Goal: Task Accomplishment & Management: Manage account settings

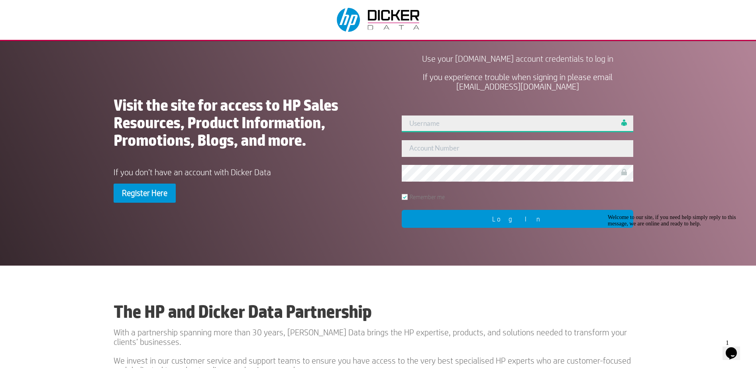
click at [443, 123] on input "text" at bounding box center [518, 124] width 232 height 17
type input "447779"
click at [439, 123] on input "447779" at bounding box center [518, 124] width 232 height 17
click at [476, 105] on div "Use your www.dickerdata.com.au account credentials to log in If you experience …" at bounding box center [518, 150] width 250 height 171
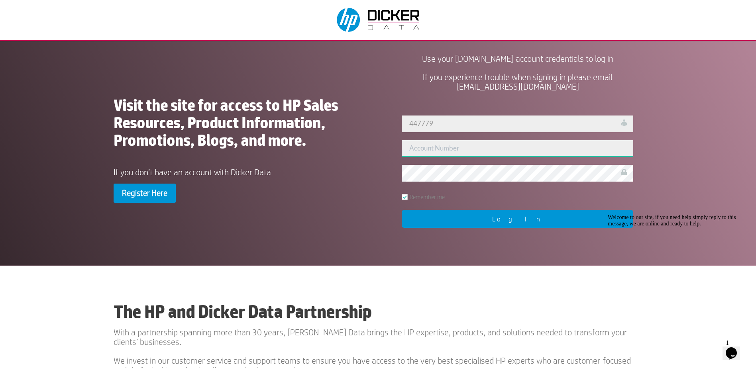
click at [442, 146] on input "text" at bounding box center [518, 148] width 232 height 17
type input "447779"
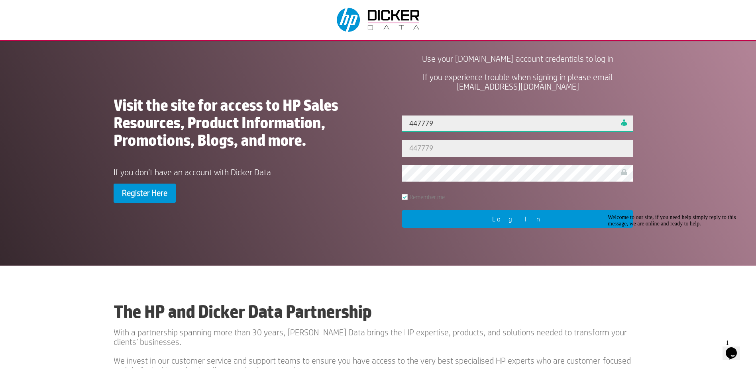
click at [434, 126] on input "447779" at bounding box center [518, 124] width 232 height 17
drag, startPoint x: 435, startPoint y: 124, endPoint x: 346, endPoint y: 116, distance: 88.4
click at [346, 116] on div "Visit the site for access to HP Sales Resources, Product Information, Promotion…" at bounding box center [378, 150] width 529 height 199
type input "admin"
click at [519, 220] on input "Log In" at bounding box center [518, 219] width 232 height 18
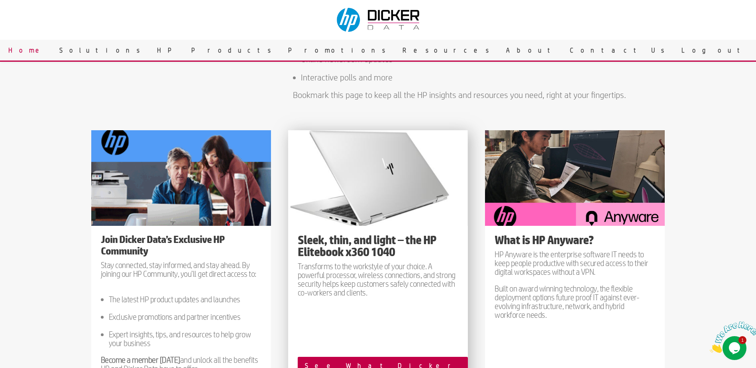
scroll to position [478, 0]
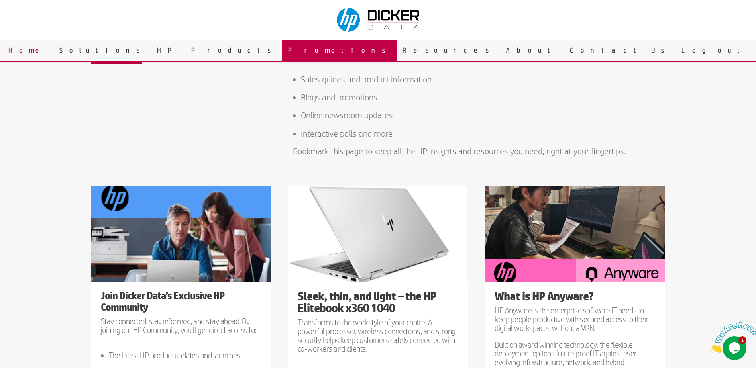
click at [372, 53] on link "Promotions" at bounding box center [339, 50] width 114 height 21
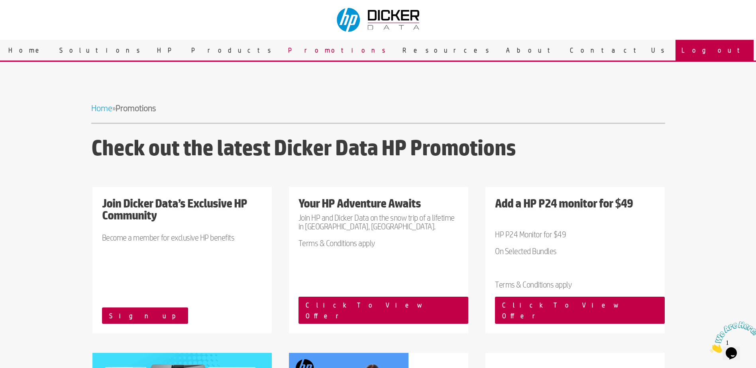
click at [676, 51] on link "Logout" at bounding box center [715, 50] width 78 height 21
